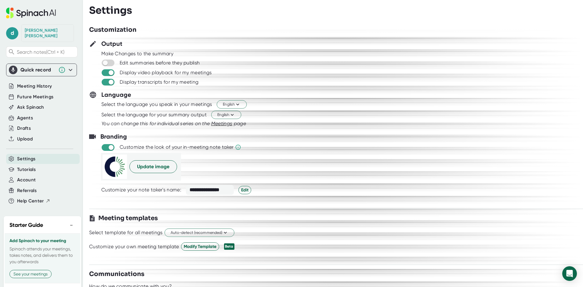
scroll to position [488, 0]
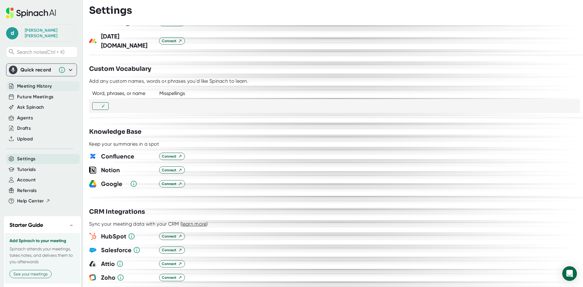
click at [52, 83] on span "Meeting History" at bounding box center [34, 86] width 35 height 7
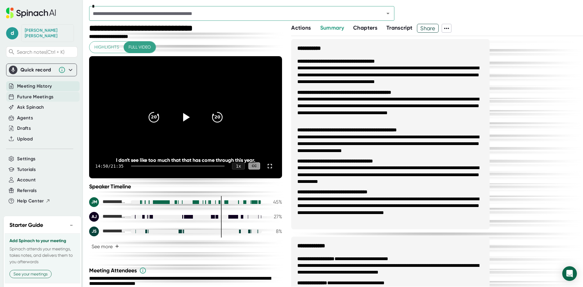
click at [38, 93] on span "Future Meetings" at bounding box center [35, 96] width 36 height 7
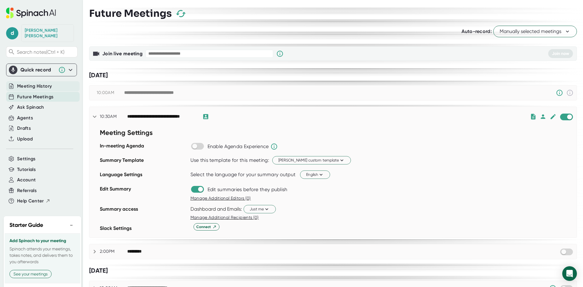
click at [35, 83] on span "Meeting History" at bounding box center [34, 86] width 35 height 7
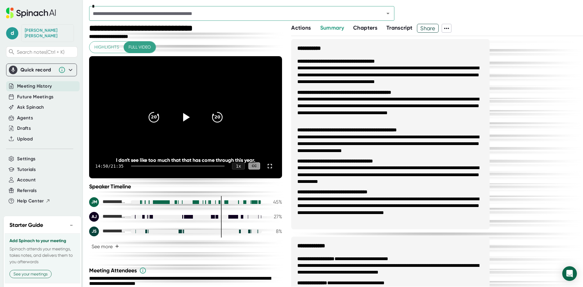
scroll to position [75, 0]
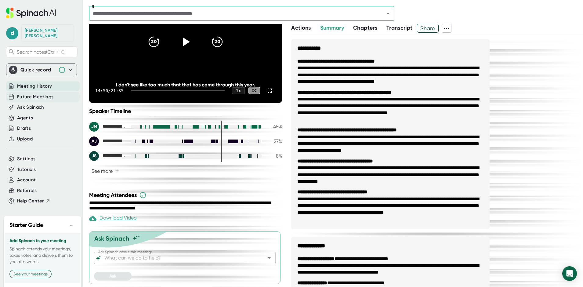
click at [42, 93] on span "Future Meetings" at bounding box center [35, 96] width 36 height 7
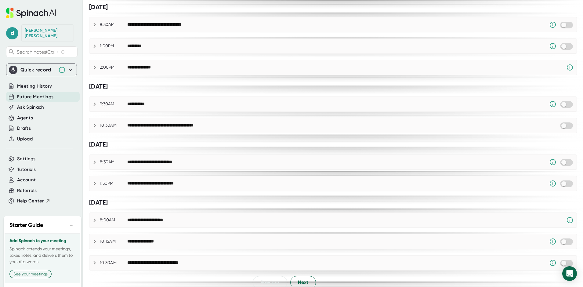
scroll to position [465, 0]
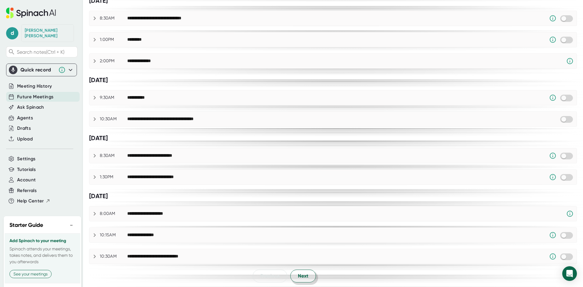
click at [310, 278] on button "Next" at bounding box center [303, 275] width 26 height 13
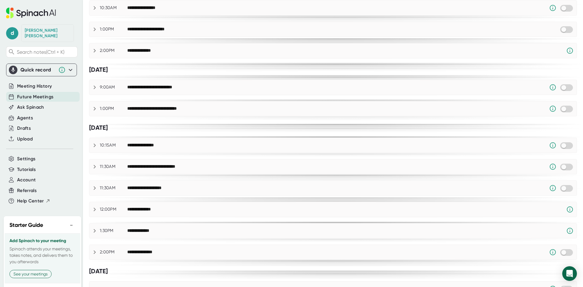
scroll to position [319, 0]
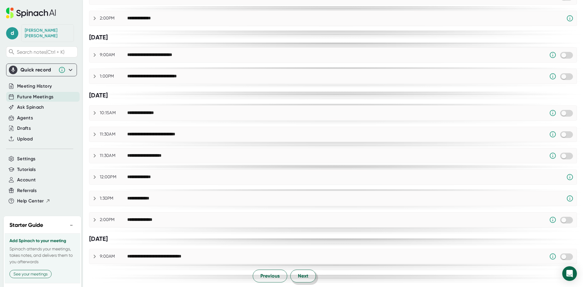
click at [298, 277] on span "Next" at bounding box center [303, 275] width 10 height 7
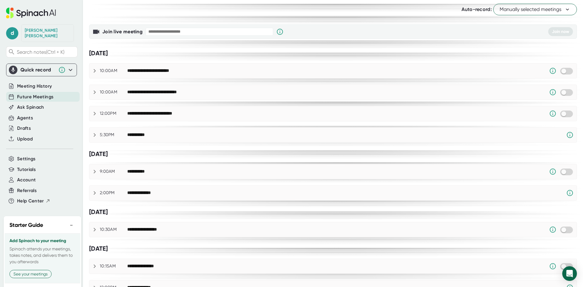
scroll to position [190, 0]
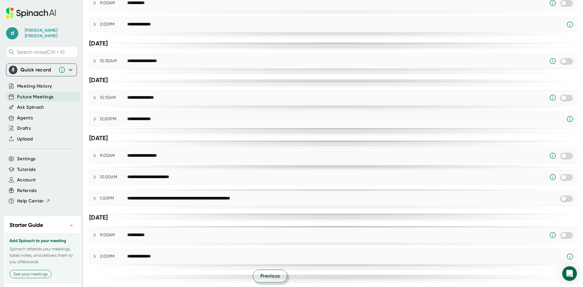
click at [278, 274] on button "Previous" at bounding box center [270, 275] width 34 height 13
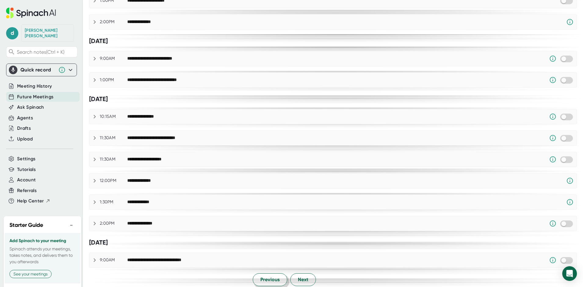
scroll to position [319, 0]
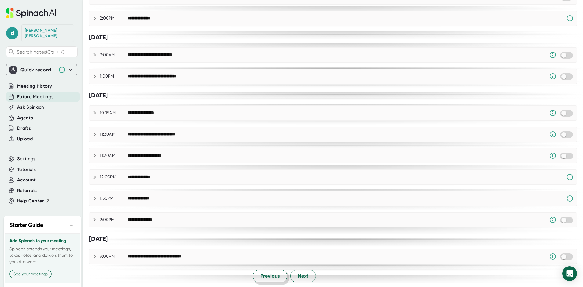
click at [267, 276] on span "Previous" at bounding box center [269, 275] width 19 height 7
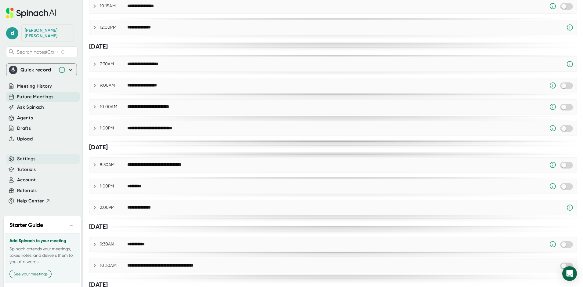
click at [37, 154] on div "Settings" at bounding box center [43, 159] width 74 height 10
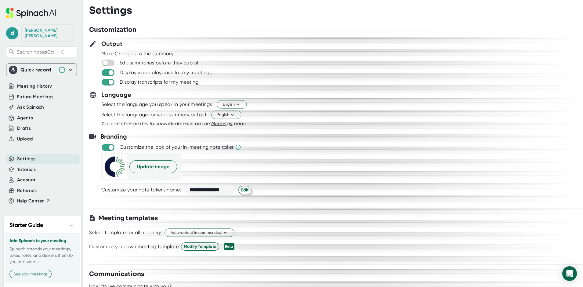
click at [243, 192] on span "Edit" at bounding box center [244, 190] width 7 height 6
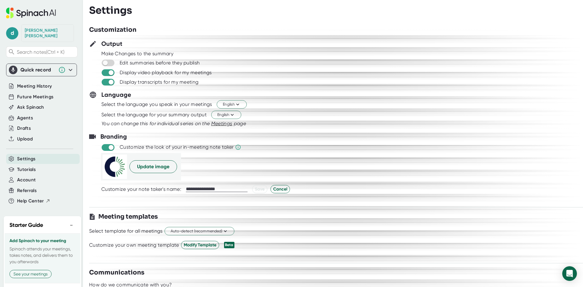
drag, startPoint x: 199, startPoint y: 190, endPoint x: 185, endPoint y: 190, distance: 14.7
click at [185, 190] on div "**********" at bounding box center [348, 189] width 494 height 8
type input "**********"
click at [262, 188] on span "Save" at bounding box center [260, 189] width 10 height 6
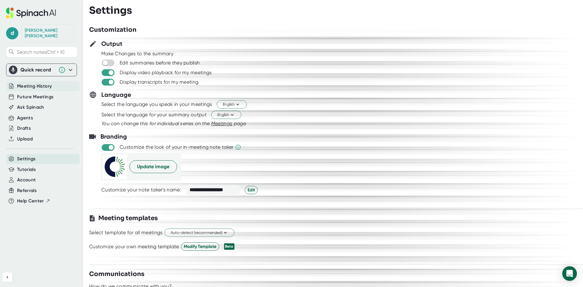
click at [28, 84] on span "Meeting History" at bounding box center [34, 86] width 35 height 7
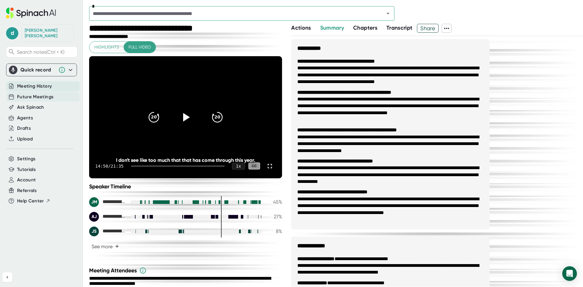
click at [38, 93] on span "Future Meetings" at bounding box center [35, 96] width 36 height 7
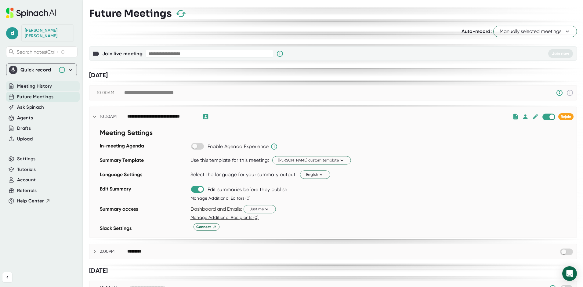
click at [25, 83] on span "Meeting History" at bounding box center [34, 86] width 35 height 7
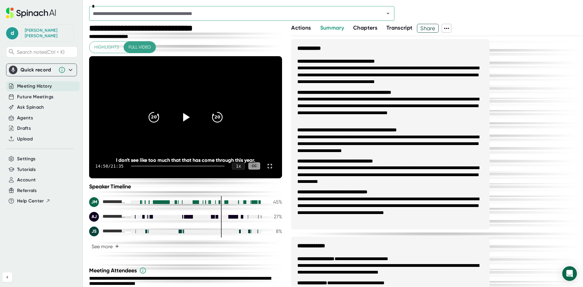
click at [450, 27] on icon at bounding box center [446, 28] width 7 height 7
click at [537, 24] on div at bounding box center [291, 143] width 583 height 287
click at [28, 92] on div "Future Meetings" at bounding box center [43, 97] width 74 height 10
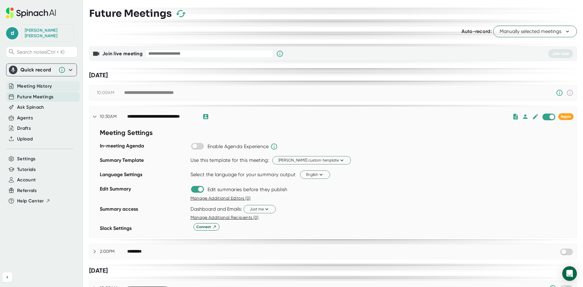
click at [44, 83] on span "Meeting History" at bounding box center [34, 86] width 35 height 7
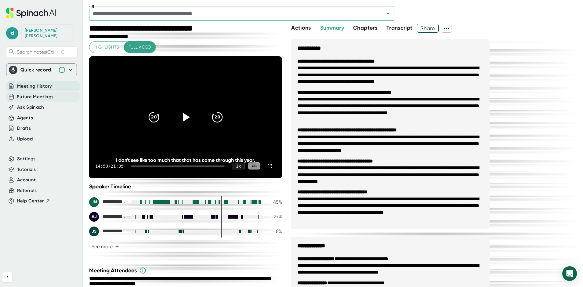
click at [38, 94] on span "Future Meetings" at bounding box center [35, 96] width 36 height 7
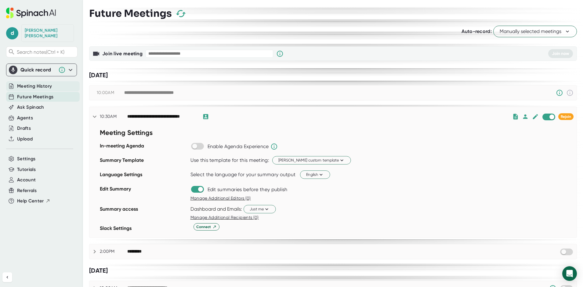
click at [49, 83] on span "Meeting History" at bounding box center [34, 86] width 35 height 7
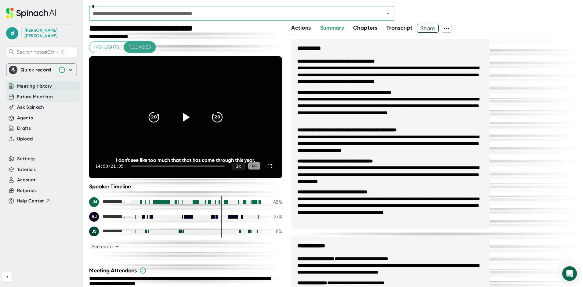
click at [51, 93] on span "Future Meetings" at bounding box center [35, 96] width 36 height 7
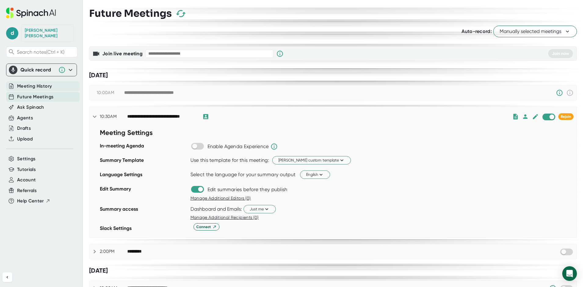
click at [50, 83] on span "Meeting History" at bounding box center [34, 86] width 35 height 7
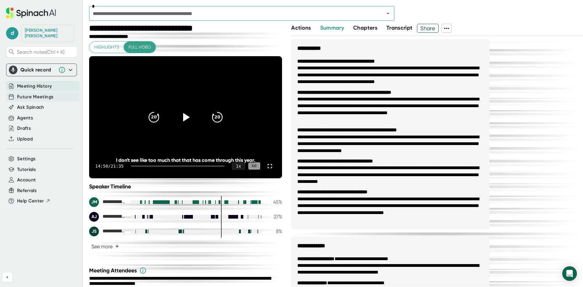
click at [47, 93] on span "Future Meetings" at bounding box center [35, 96] width 36 height 7
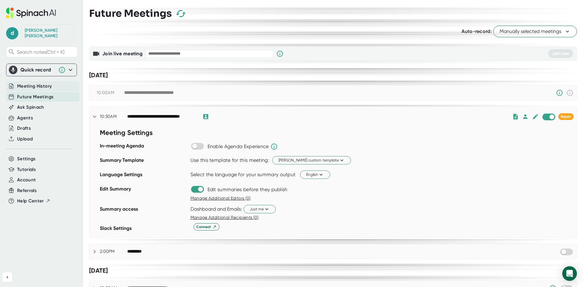
click at [58, 82] on div "Meeting History" at bounding box center [43, 86] width 74 height 10
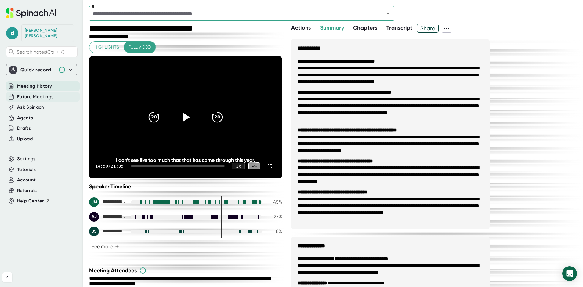
click at [36, 93] on span "Future Meetings" at bounding box center [35, 96] width 36 height 7
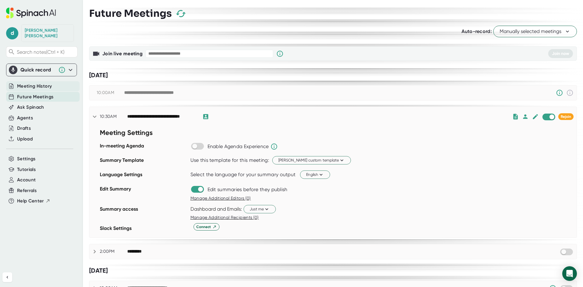
click at [36, 83] on span "Meeting History" at bounding box center [34, 86] width 35 height 7
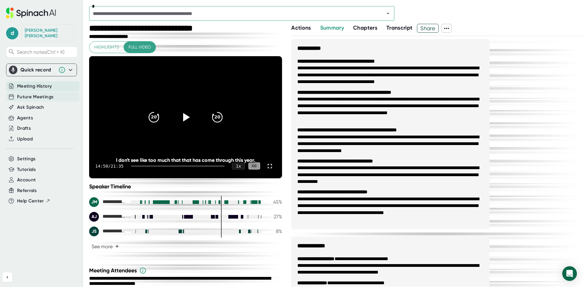
click at [33, 93] on span "Future Meetings" at bounding box center [35, 96] width 36 height 7
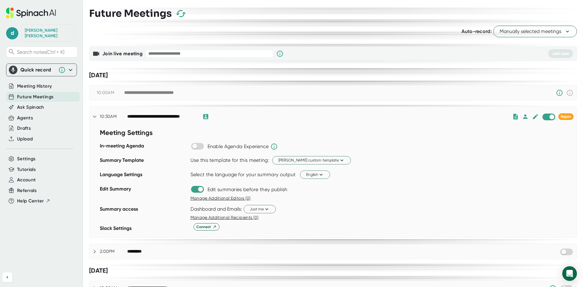
click at [180, 14] on icon "button" at bounding box center [180, 13] width 11 height 11
click at [97, 117] on icon at bounding box center [94, 116] width 7 height 7
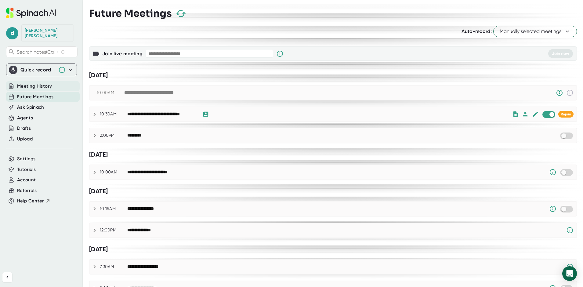
click at [20, 83] on span "Meeting History" at bounding box center [34, 86] width 35 height 7
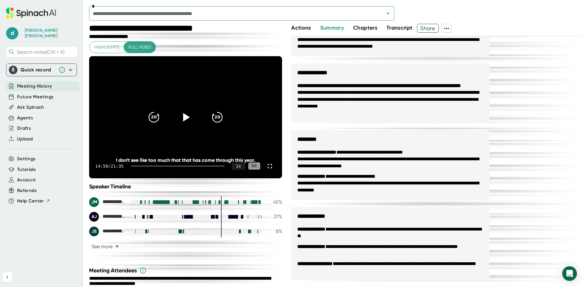
scroll to position [75, 0]
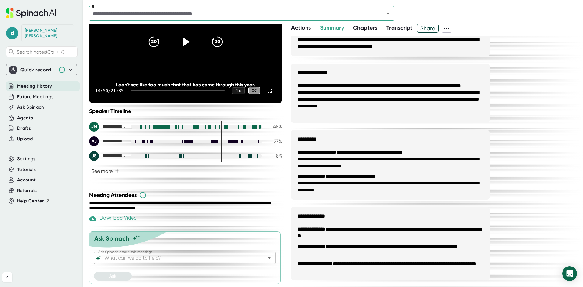
click at [304, 26] on span "Actions" at bounding box center [301, 27] width 20 height 7
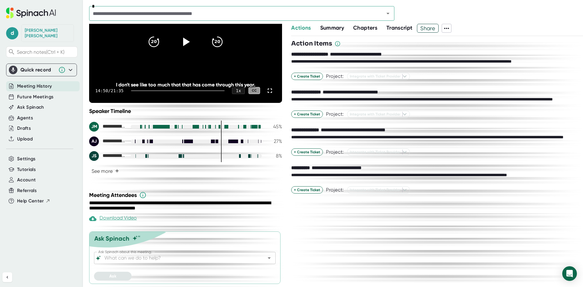
click at [367, 28] on span "Chapters" at bounding box center [365, 27] width 24 height 7
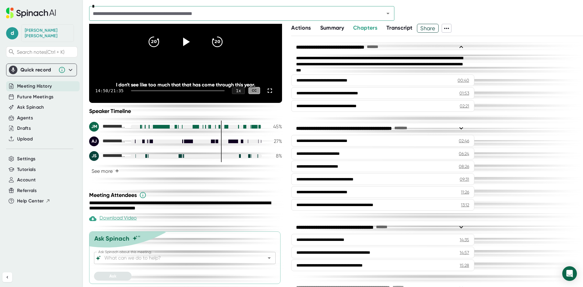
click at [406, 24] on span "Transcript" at bounding box center [399, 27] width 26 height 7
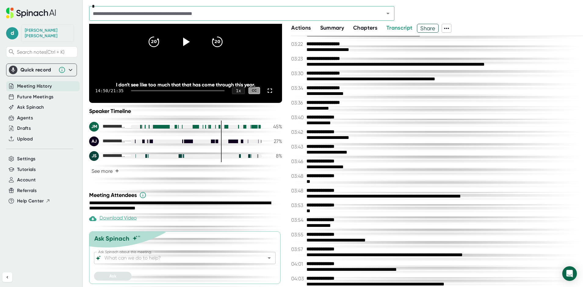
scroll to position [763, 0]
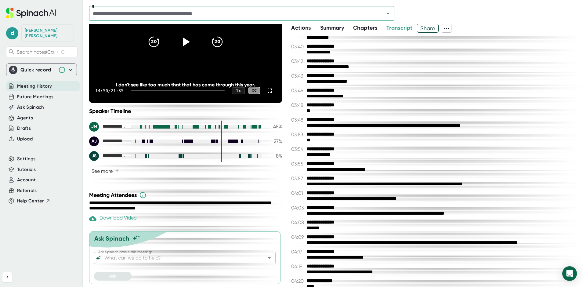
click at [449, 31] on icon at bounding box center [446, 28] width 7 height 7
click at [337, 26] on div at bounding box center [291, 143] width 583 height 287
click at [337, 26] on span "Summary" at bounding box center [332, 27] width 24 height 7
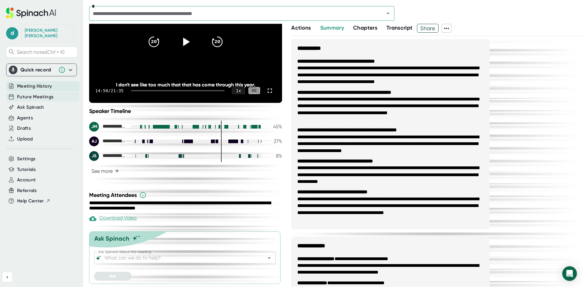
click at [38, 93] on span "Future Meetings" at bounding box center [35, 96] width 36 height 7
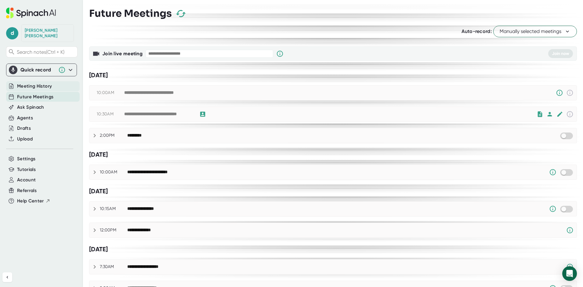
click at [40, 83] on span "Meeting History" at bounding box center [34, 86] width 35 height 7
